Goal: Information Seeking & Learning: Learn about a topic

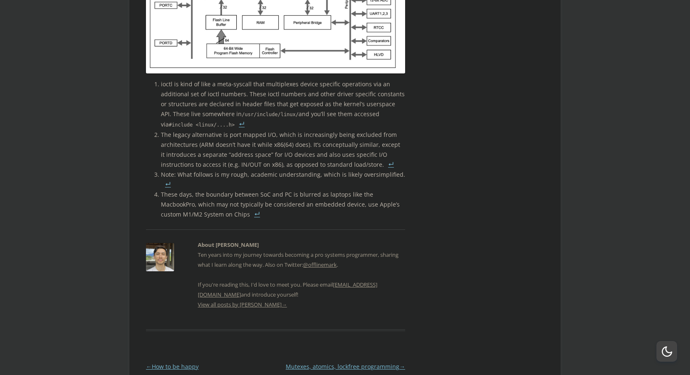
scroll to position [1764, 0]
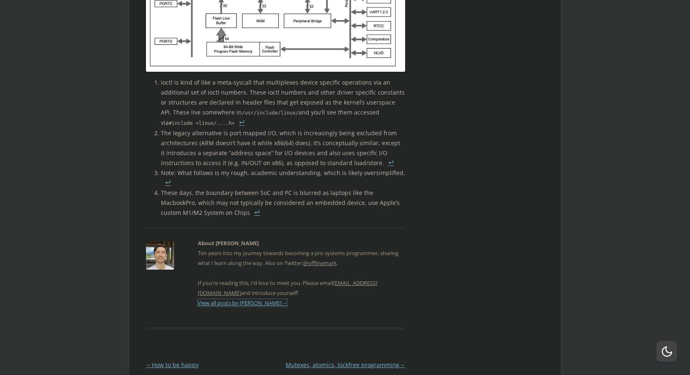
click at [231, 299] on link "View all posts by Mark →" at bounding box center [242, 302] width 89 height 7
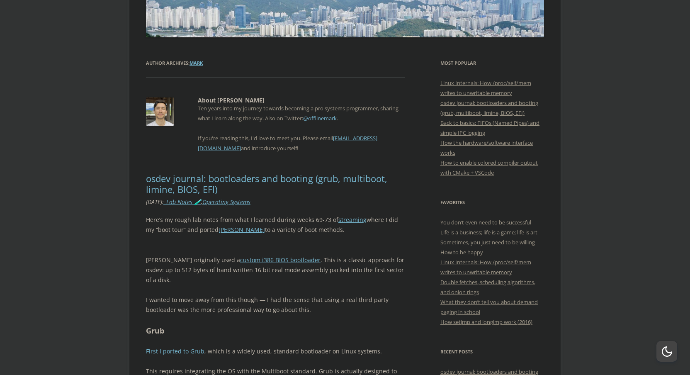
scroll to position [141, 0]
click at [163, 109] on img at bounding box center [160, 111] width 28 height 28
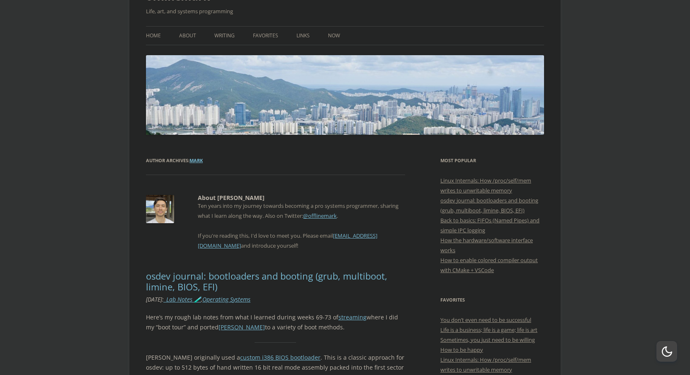
scroll to position [0, 0]
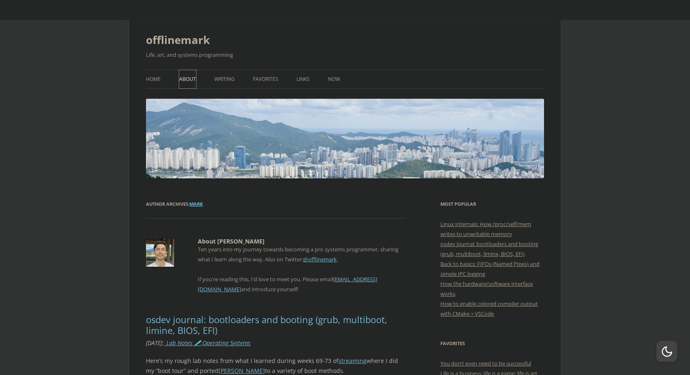
click at [185, 81] on link "About" at bounding box center [187, 79] width 17 height 18
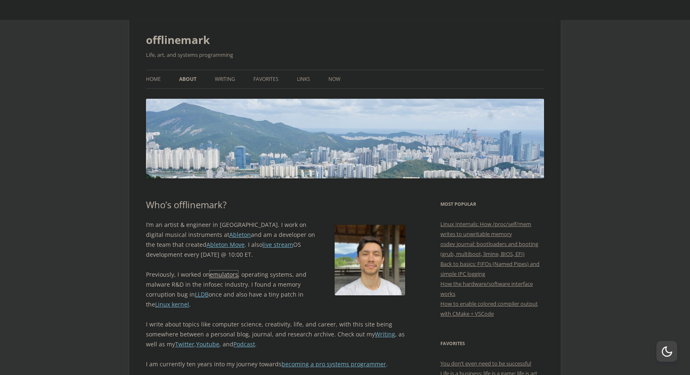
click at [229, 277] on link "emulators" at bounding box center [224, 274] width 28 height 8
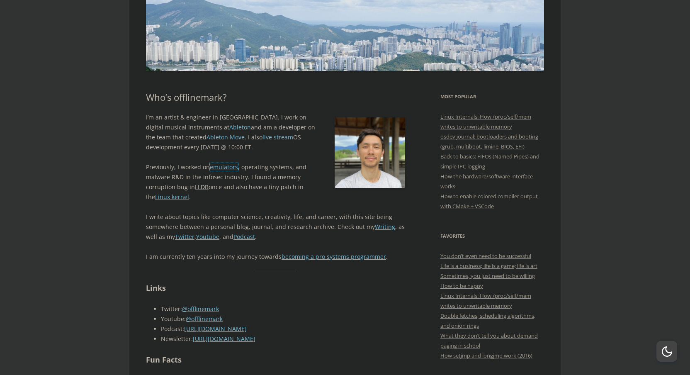
scroll to position [109, 0]
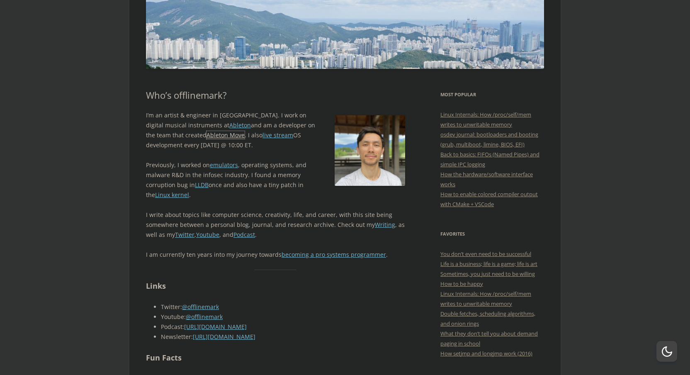
click at [206, 135] on link "Ableton Move" at bounding box center [225, 135] width 38 height 8
click at [148, 137] on p "I’m an artist & engineer in Berlin. I work on digital musical instruments at Ab…" at bounding box center [275, 130] width 259 height 40
click at [172, 194] on link "Linux kernel" at bounding box center [172, 195] width 34 height 8
click at [172, 195] on link "Linux kernel" at bounding box center [172, 195] width 34 height 8
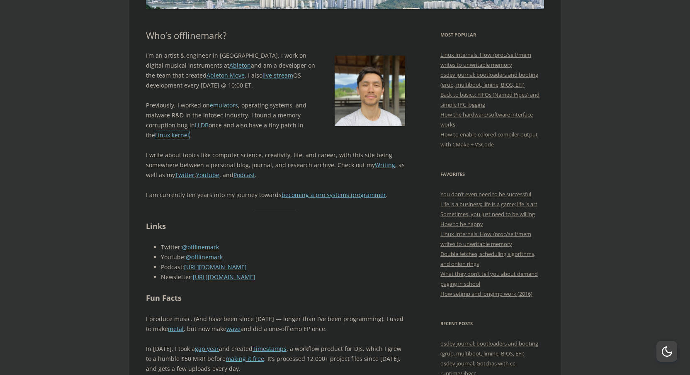
scroll to position [187, 0]
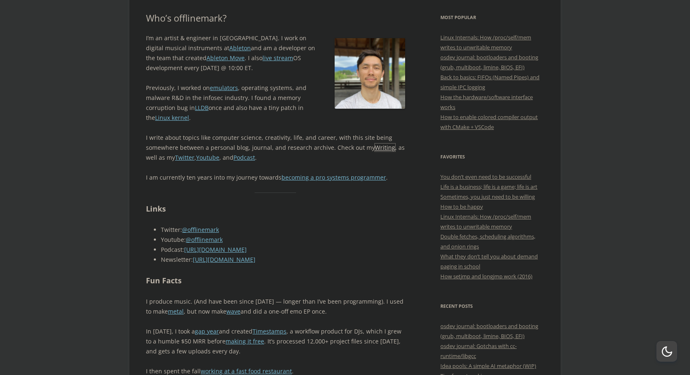
click at [375, 148] on link "Writing" at bounding box center [385, 147] width 20 height 8
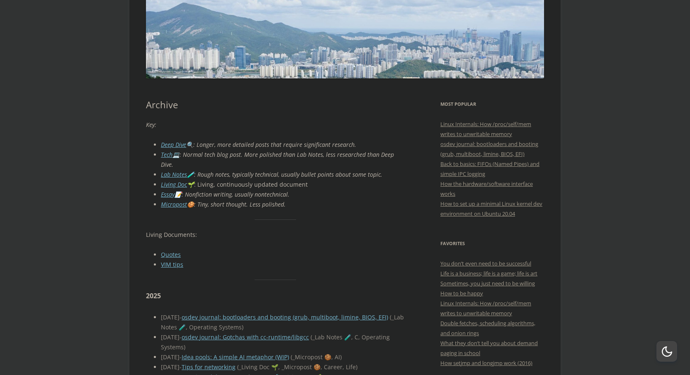
scroll to position [102, 0]
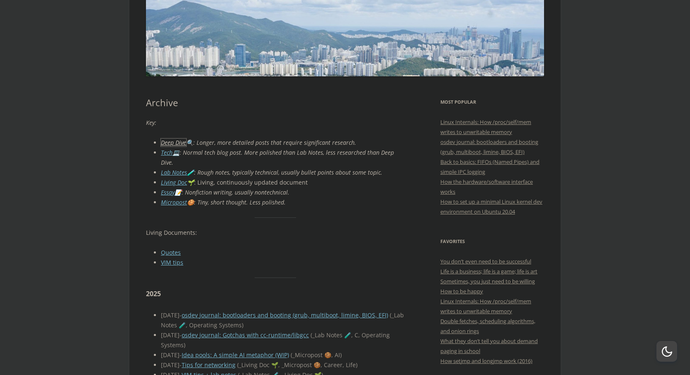
click at [179, 145] on link "Deep Dive" at bounding box center [173, 142] width 25 height 8
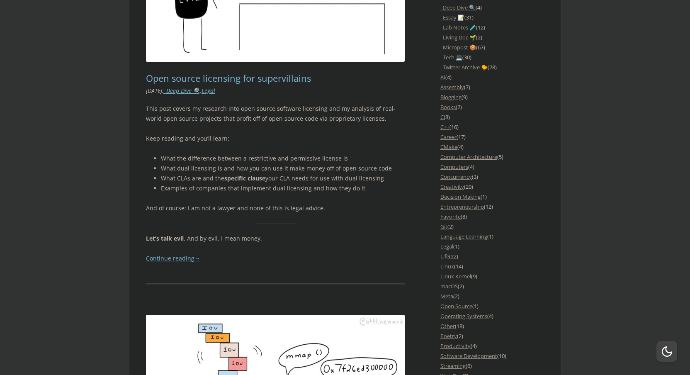
scroll to position [777, 0]
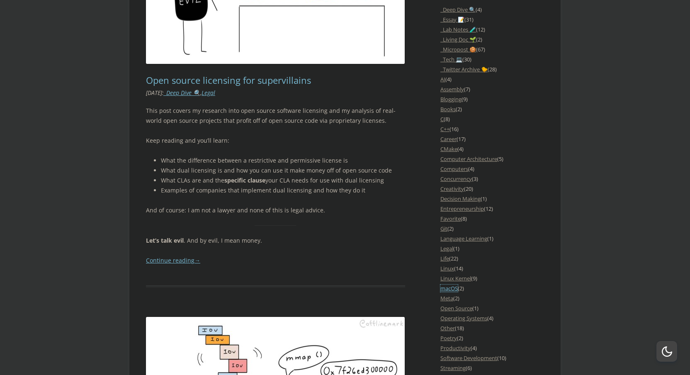
click at [446, 287] on link "macOS" at bounding box center [448, 287] width 17 height 7
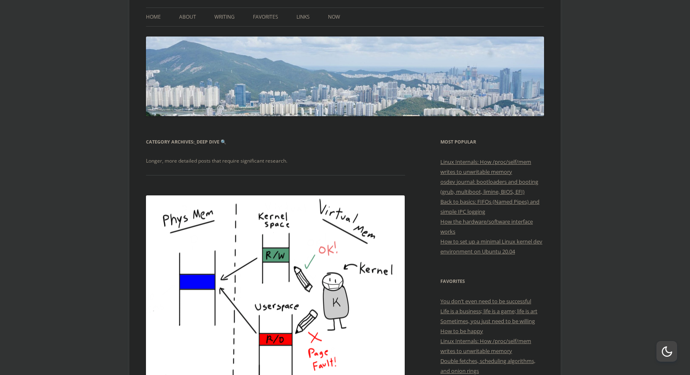
scroll to position [65, 0]
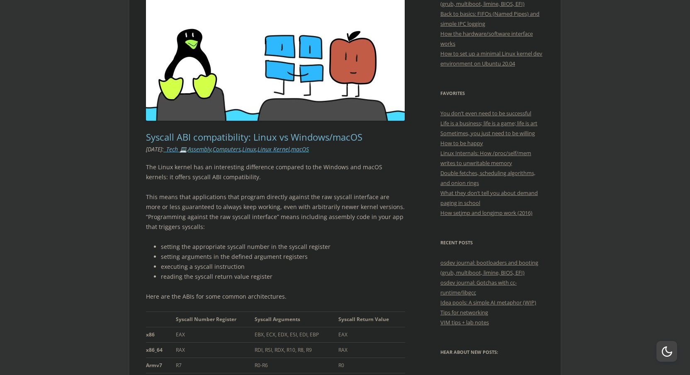
scroll to position [251, 0]
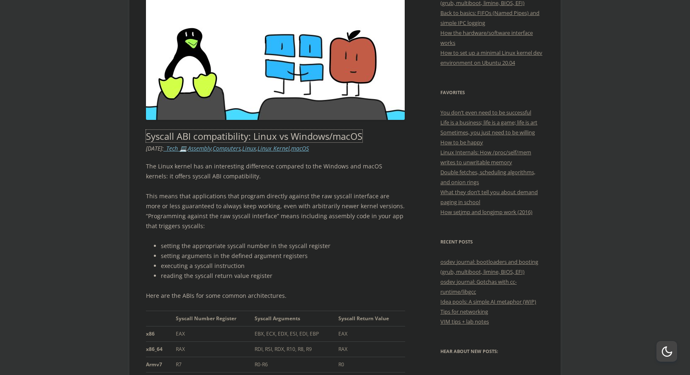
click at [307, 134] on link "Syscall ABI compatibility: Linux vs Windows/macOS" at bounding box center [254, 136] width 216 height 12
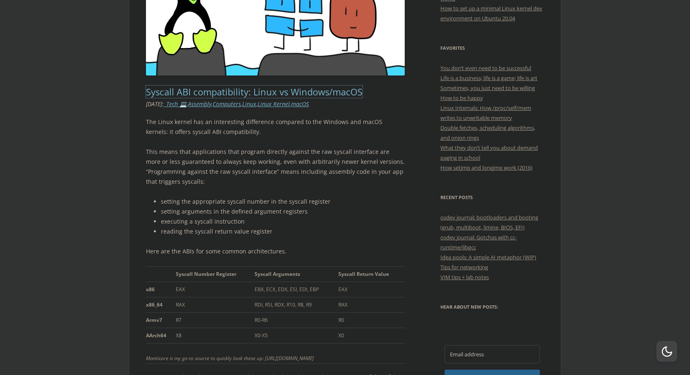
scroll to position [323, 0]
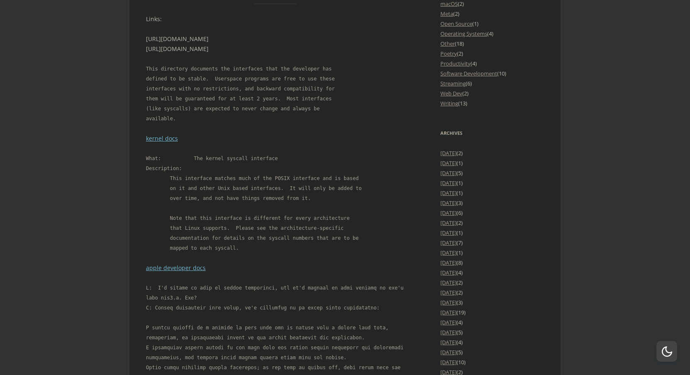
scroll to position [1055, 0]
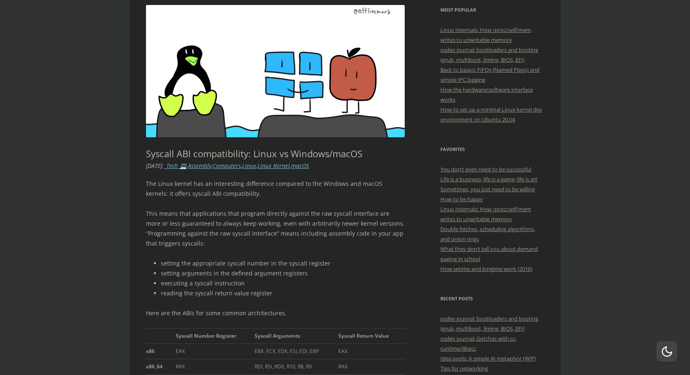
scroll to position [199, 0]
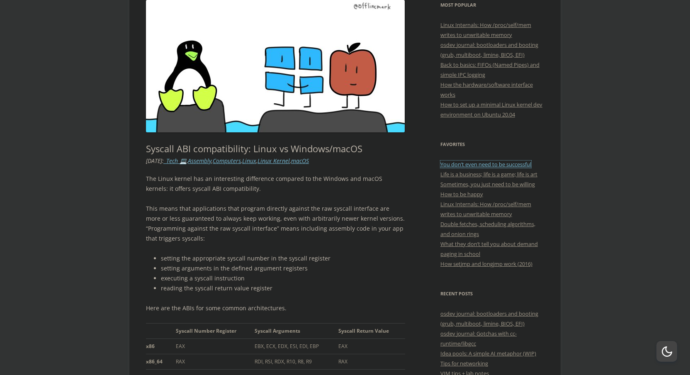
click at [468, 164] on link "You don’t even need to be successful" at bounding box center [485, 163] width 91 height 7
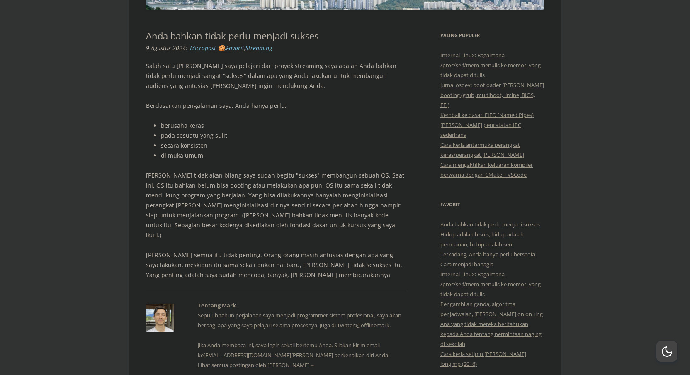
scroll to position [168, 0]
click at [458, 251] on font "Terkadang, Anda hanya perlu bersedia" at bounding box center [487, 254] width 95 height 7
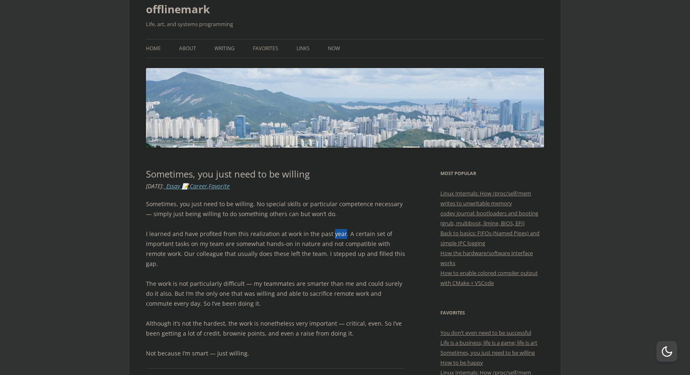
scroll to position [38, 0]
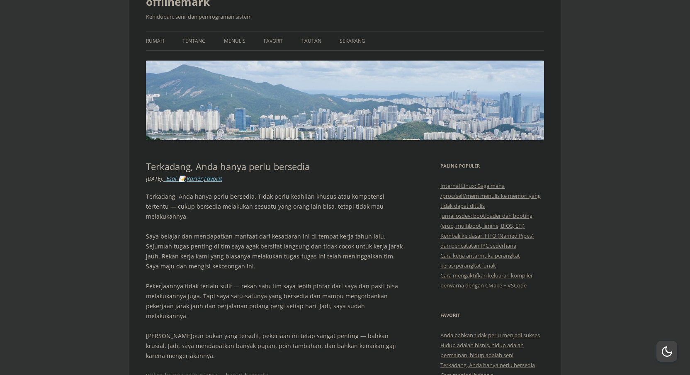
click at [354, 219] on div "Terkadang, Anda hanya perlu bersedia. Tidak perlu keahlian khusus atau kompeten…" at bounding box center [275, 286] width 259 height 189
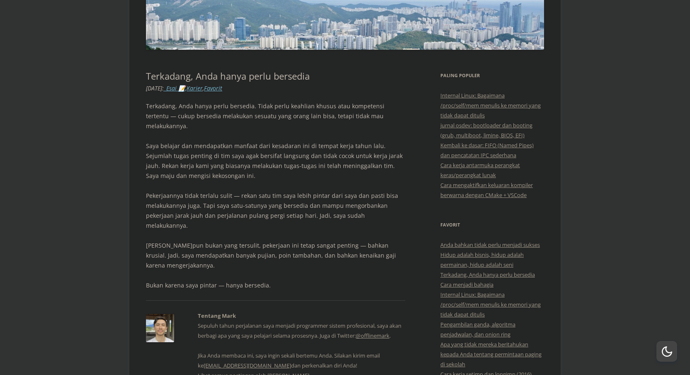
scroll to position [125, 0]
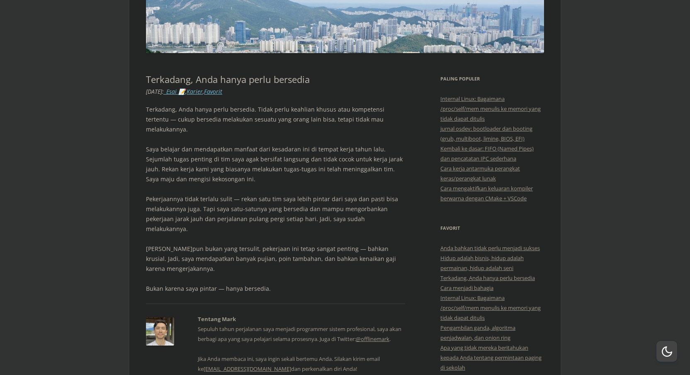
click at [492, 167] on font "Cara kerja antarmuka perangkat keras/perangkat lunak" at bounding box center [480, 173] width 80 height 17
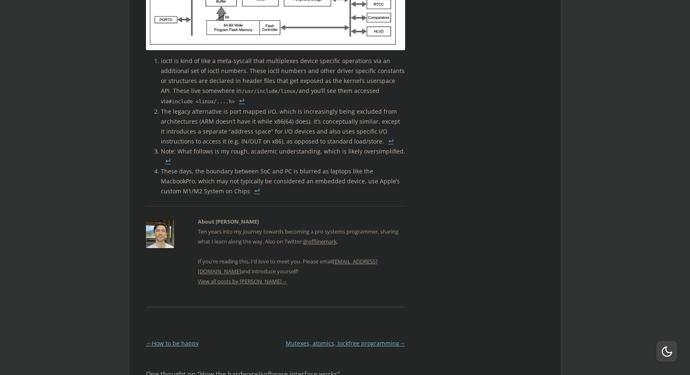
scroll to position [1792, 0]
